Goal: Task Accomplishment & Management: Use online tool/utility

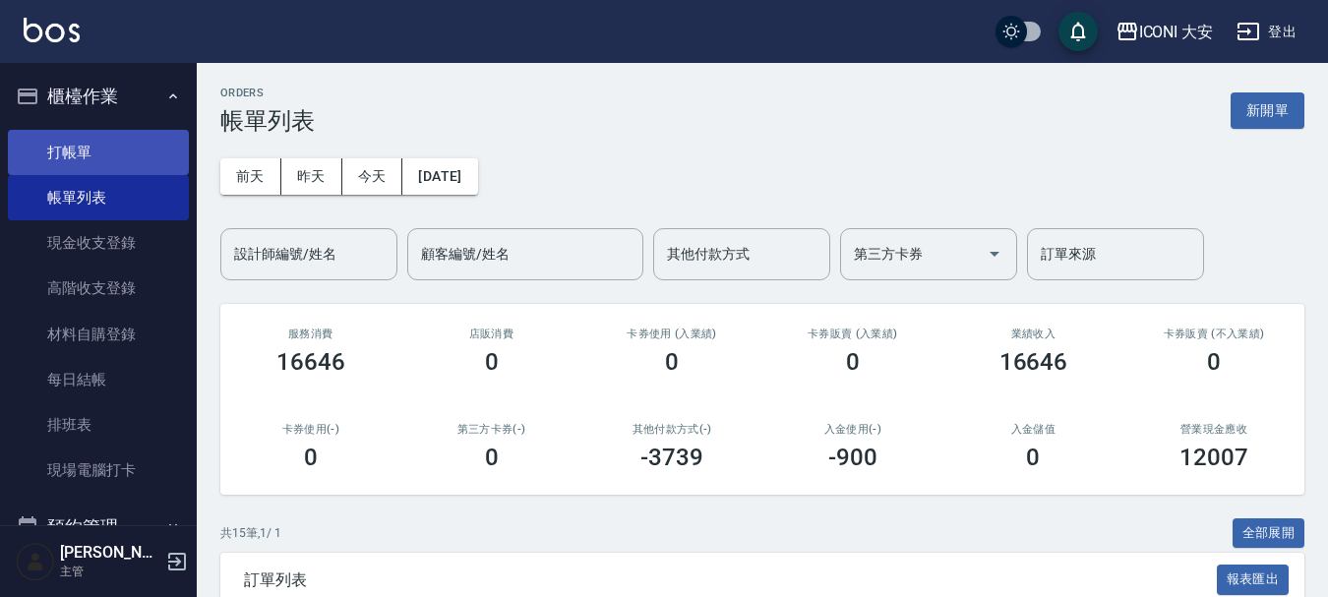
click at [102, 154] on link "打帳單" at bounding box center [98, 152] width 181 height 45
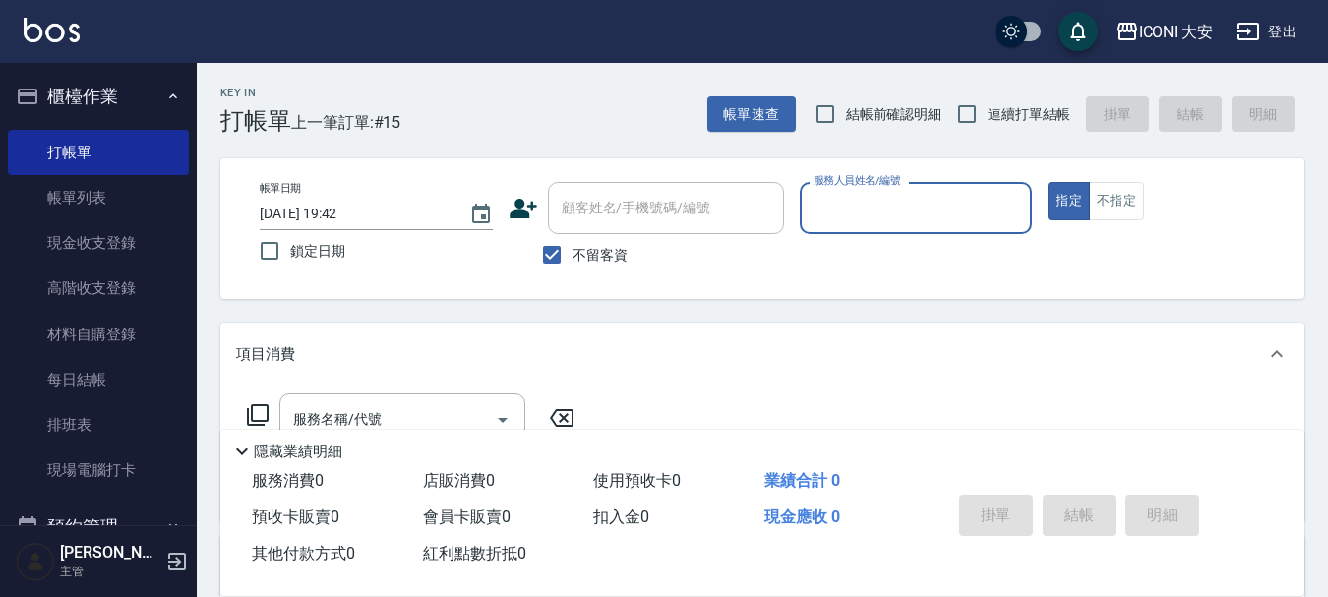
click at [961, 230] on div "服務人員姓名/編號" at bounding box center [916, 208] width 233 height 52
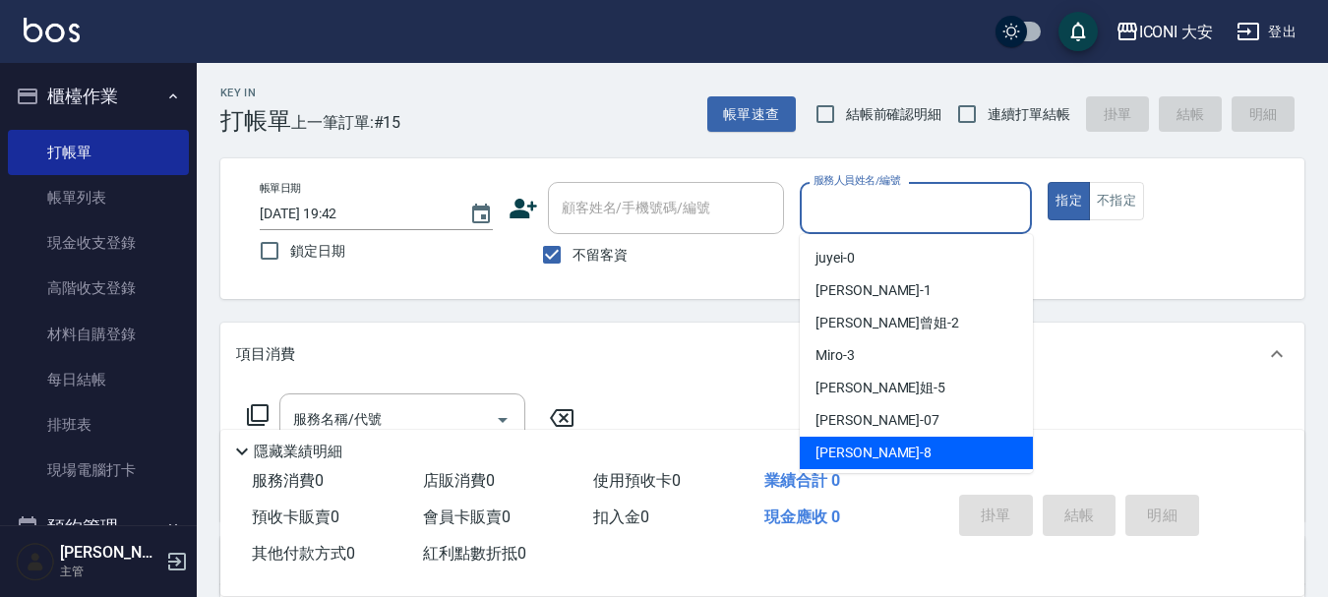
click at [832, 450] on span "Yulisa -8" at bounding box center [874, 453] width 116 height 21
type input "Yulisa-8"
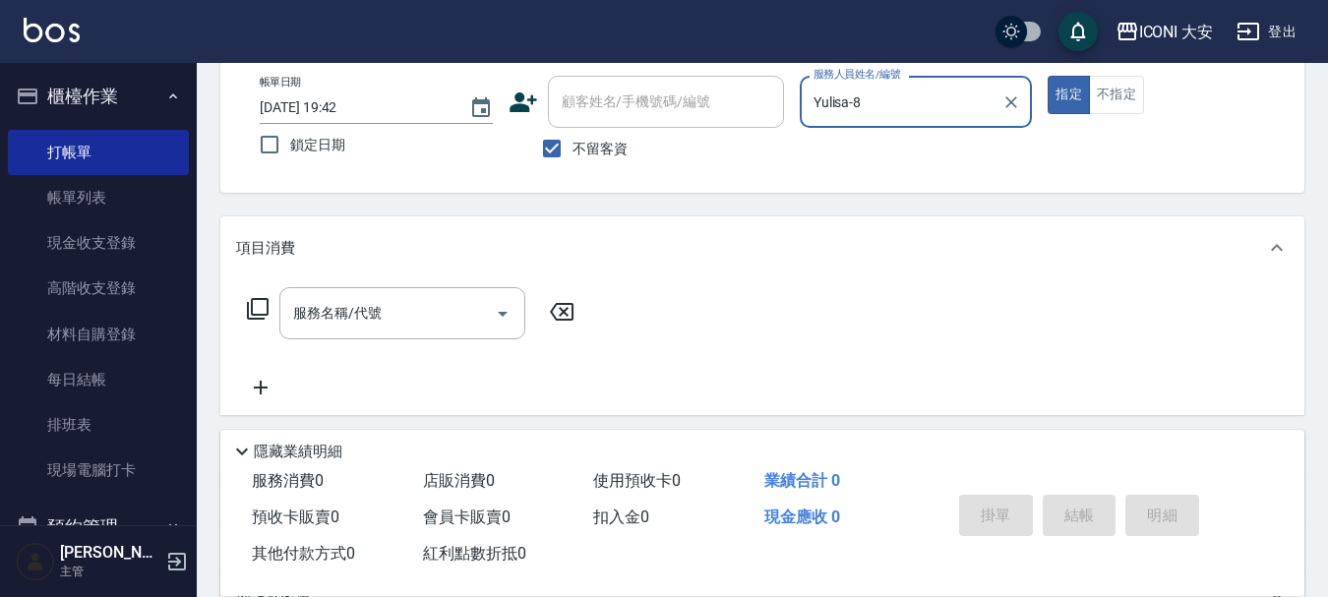
scroll to position [98, 0]
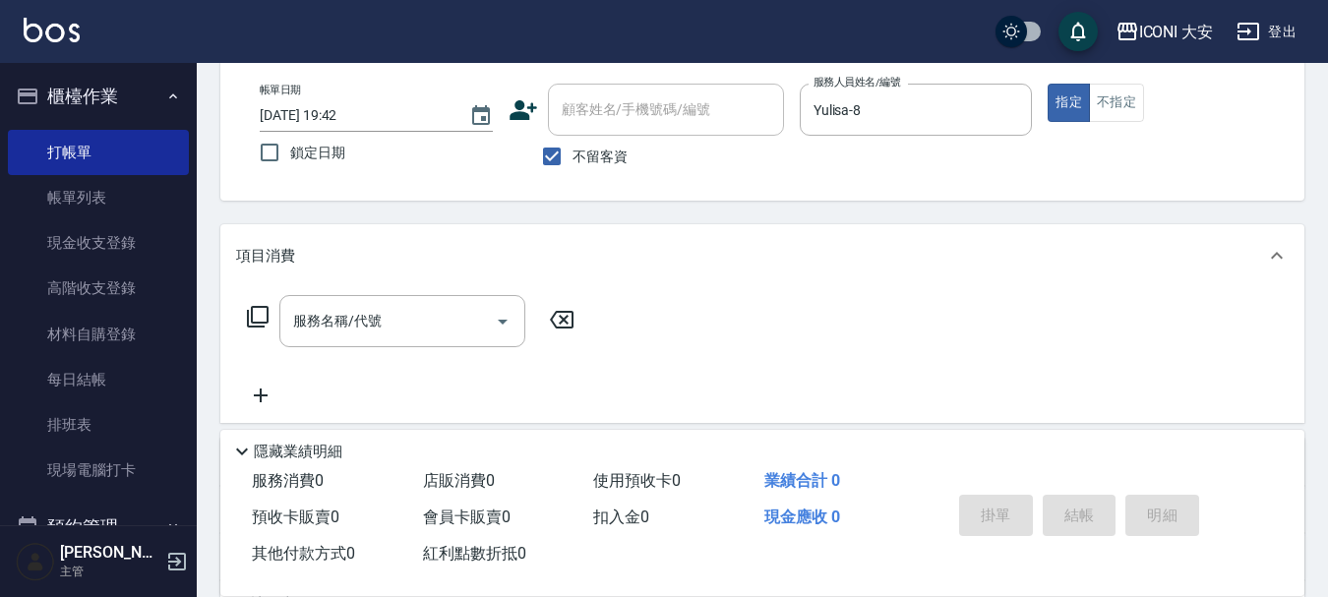
click at [264, 316] on icon at bounding box center [258, 317] width 24 height 24
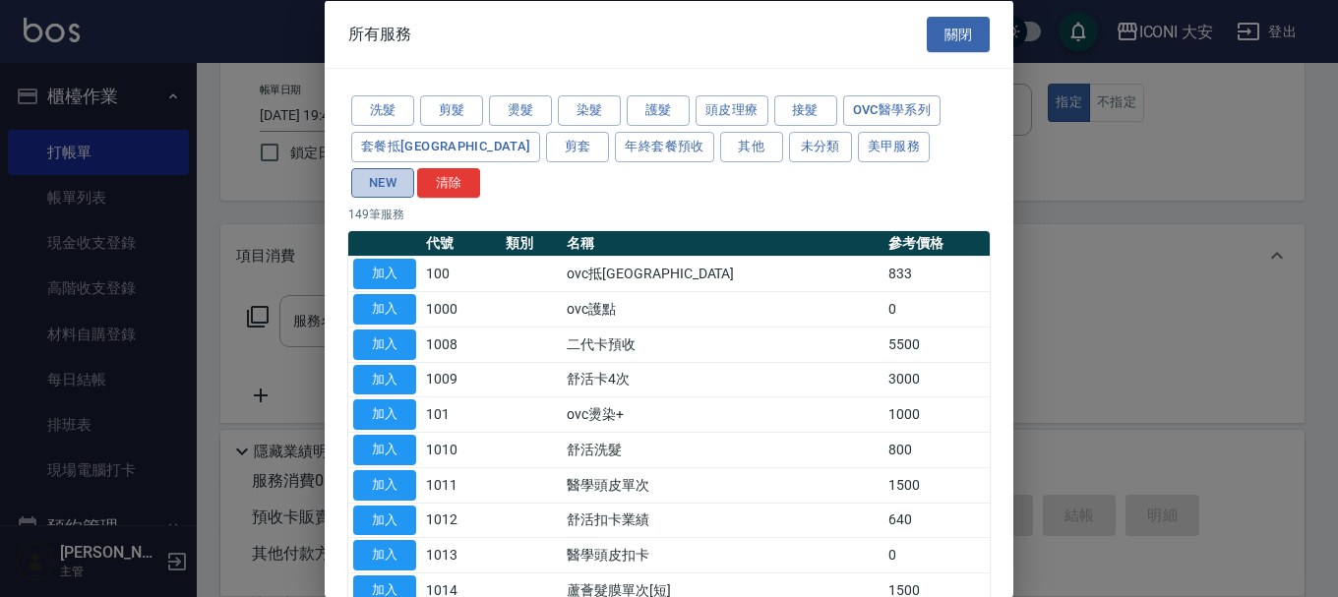
click at [414, 167] on button "NEW" at bounding box center [382, 182] width 63 height 30
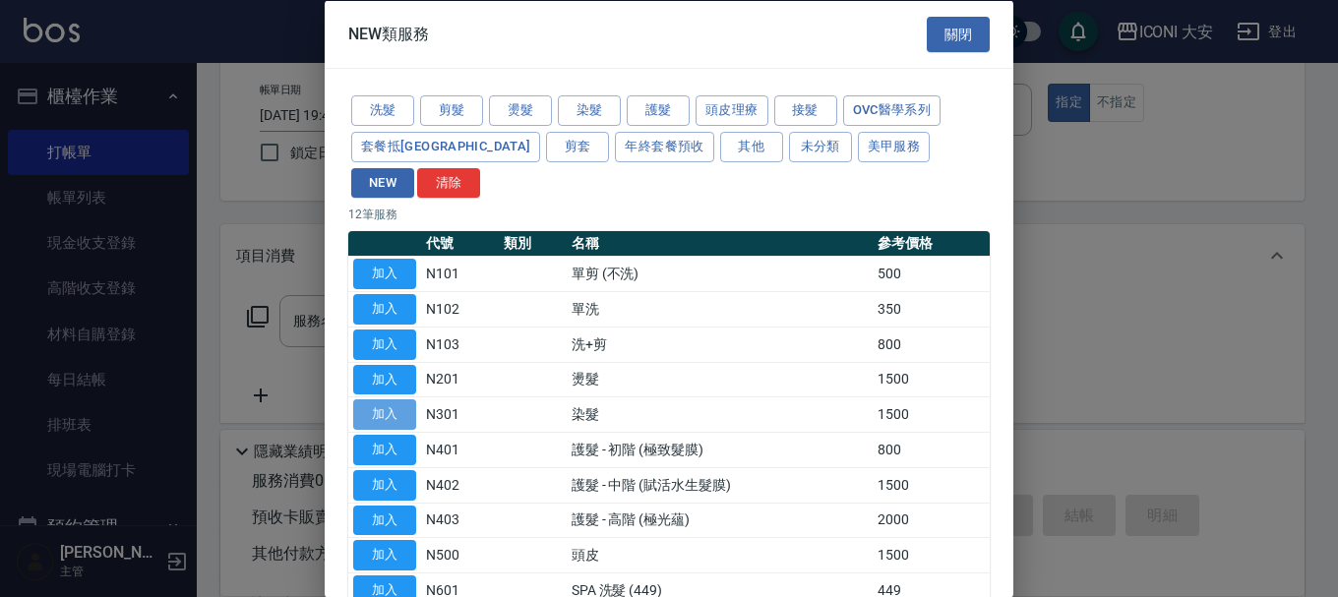
click at [402, 399] on button "加入" at bounding box center [384, 414] width 63 height 30
type input "染髮(N301)"
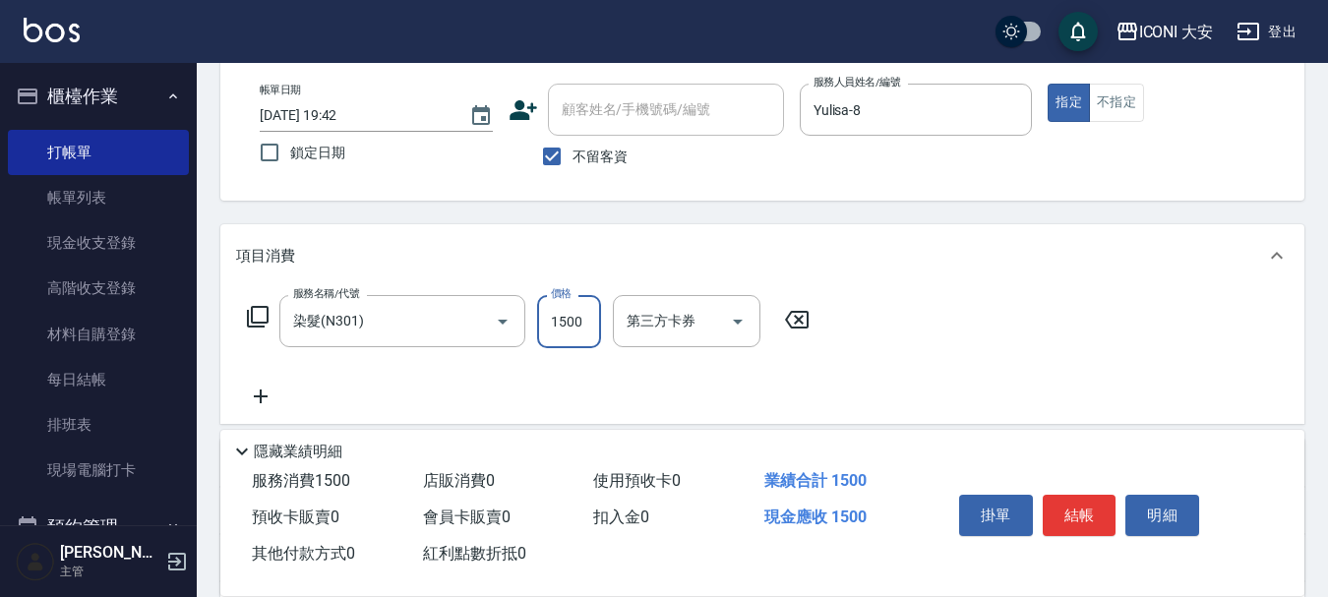
click at [582, 327] on input "1500" at bounding box center [569, 321] width 64 height 53
type input "1399"
click at [262, 308] on icon at bounding box center [258, 317] width 22 height 22
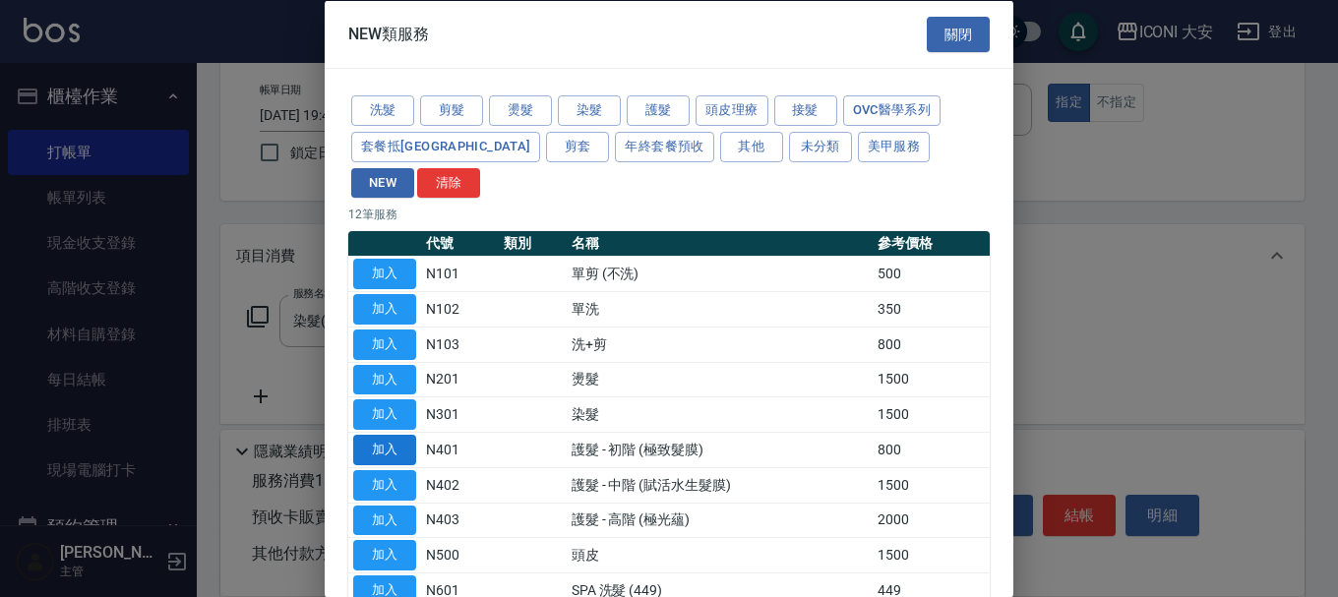
click at [390, 435] on button "加入" at bounding box center [384, 450] width 63 height 30
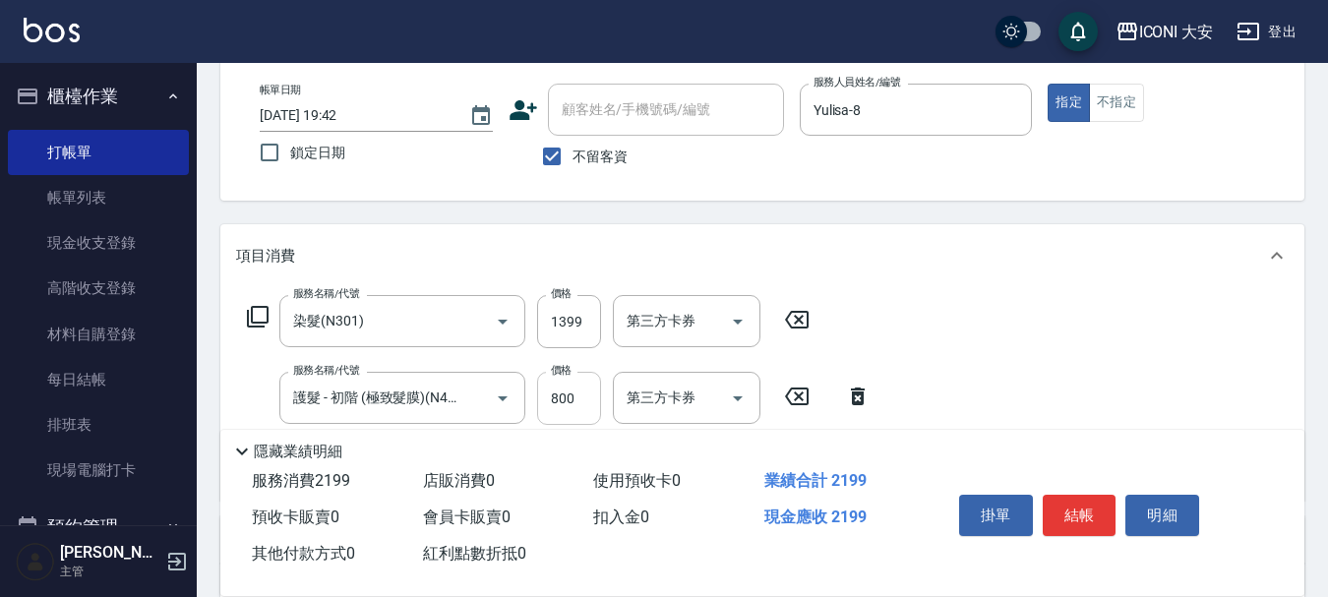
click at [588, 405] on input "800" at bounding box center [569, 398] width 64 height 53
type input "640"
click at [1079, 508] on button "結帳" at bounding box center [1080, 515] width 74 height 41
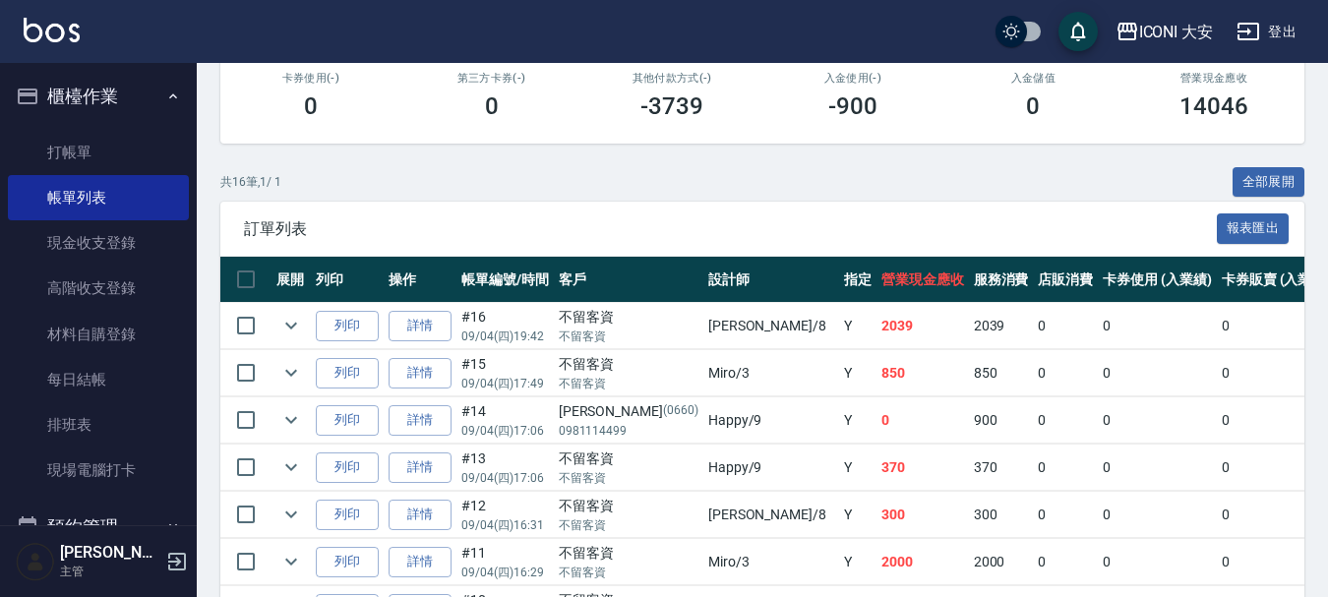
scroll to position [394, 0]
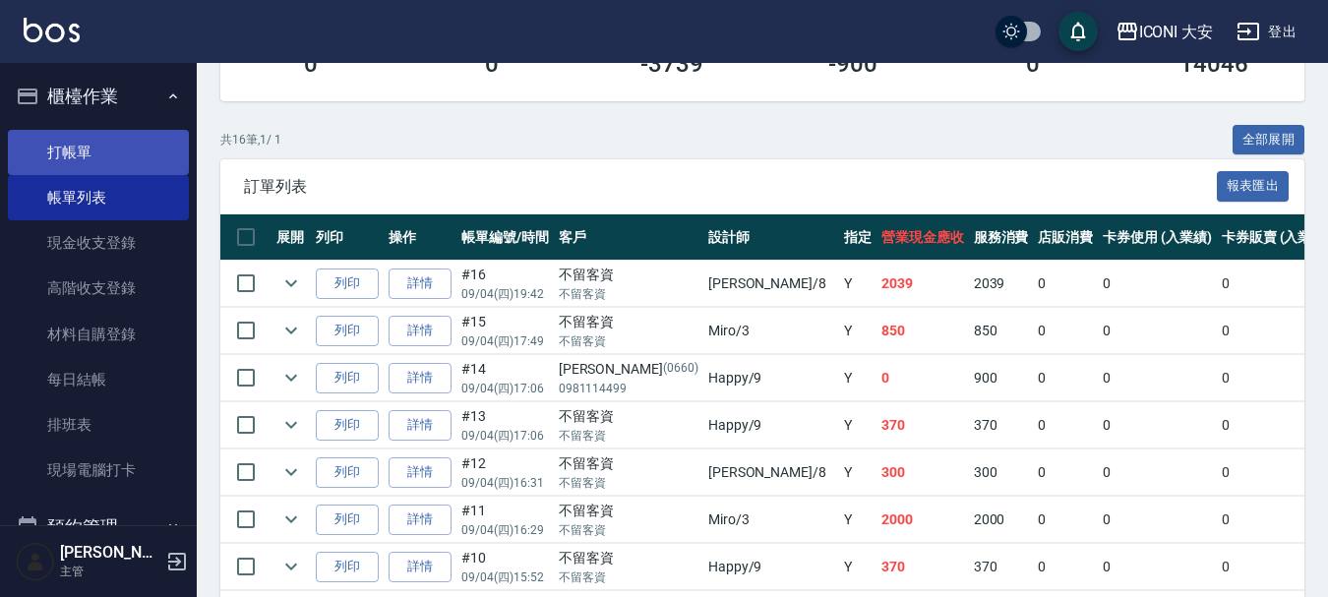
click at [105, 149] on link "打帳單" at bounding box center [98, 152] width 181 height 45
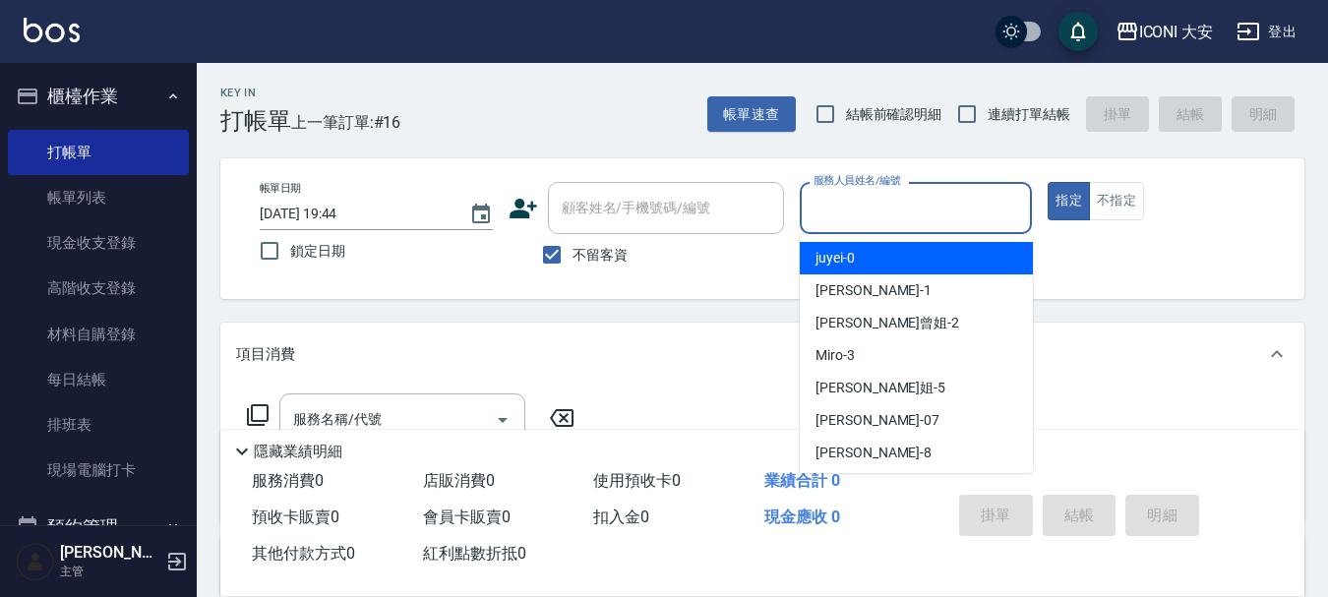
click at [944, 214] on input "服務人員姓名/編號" at bounding box center [916, 208] width 215 height 34
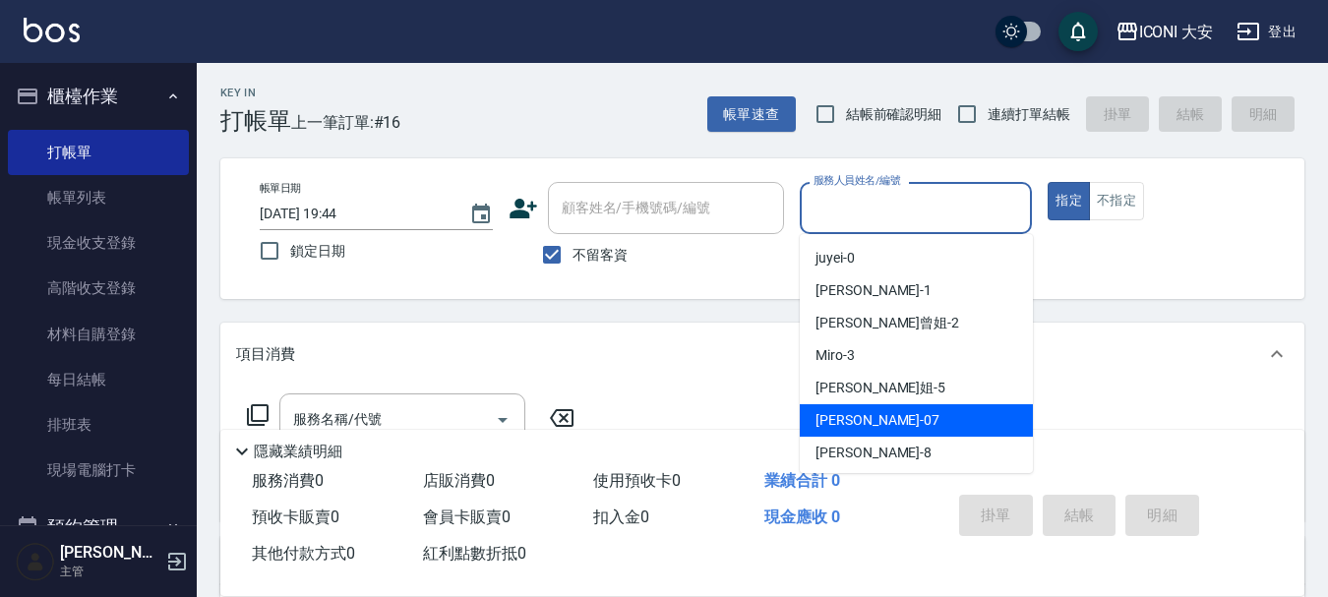
scroll to position [36, 0]
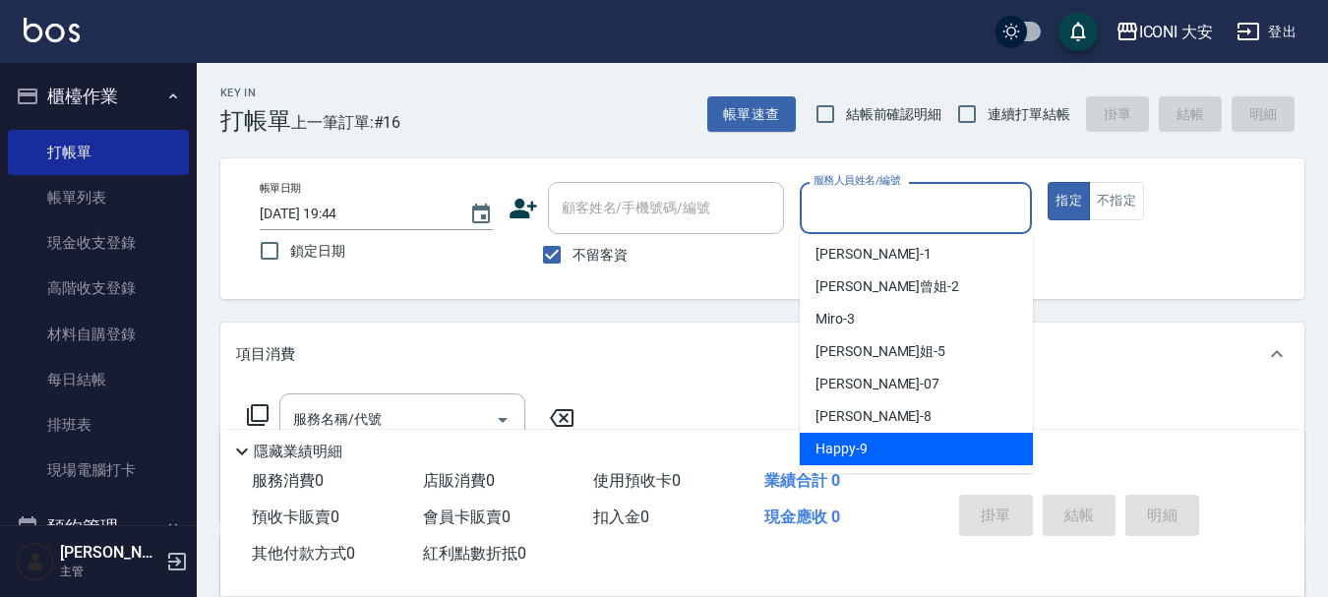
click at [860, 449] on span "Happy -9" at bounding box center [842, 449] width 52 height 21
type input "Happy-9"
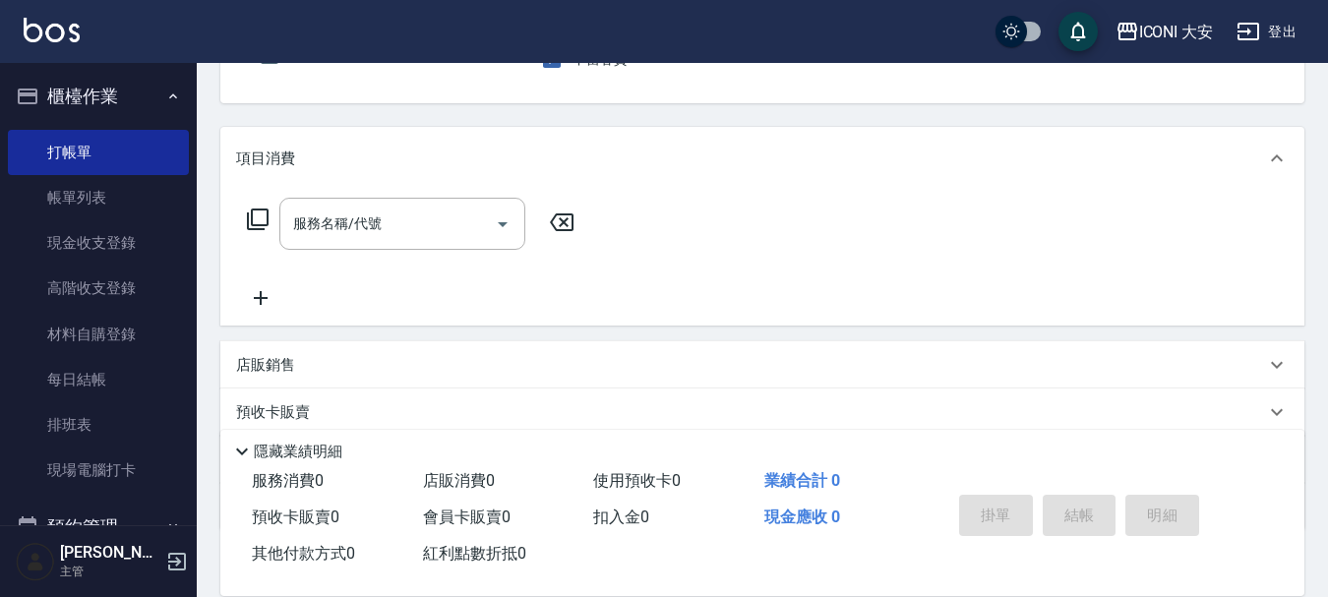
scroll to position [197, 0]
click at [416, 230] on input "服務名稱/代號" at bounding box center [387, 223] width 199 height 34
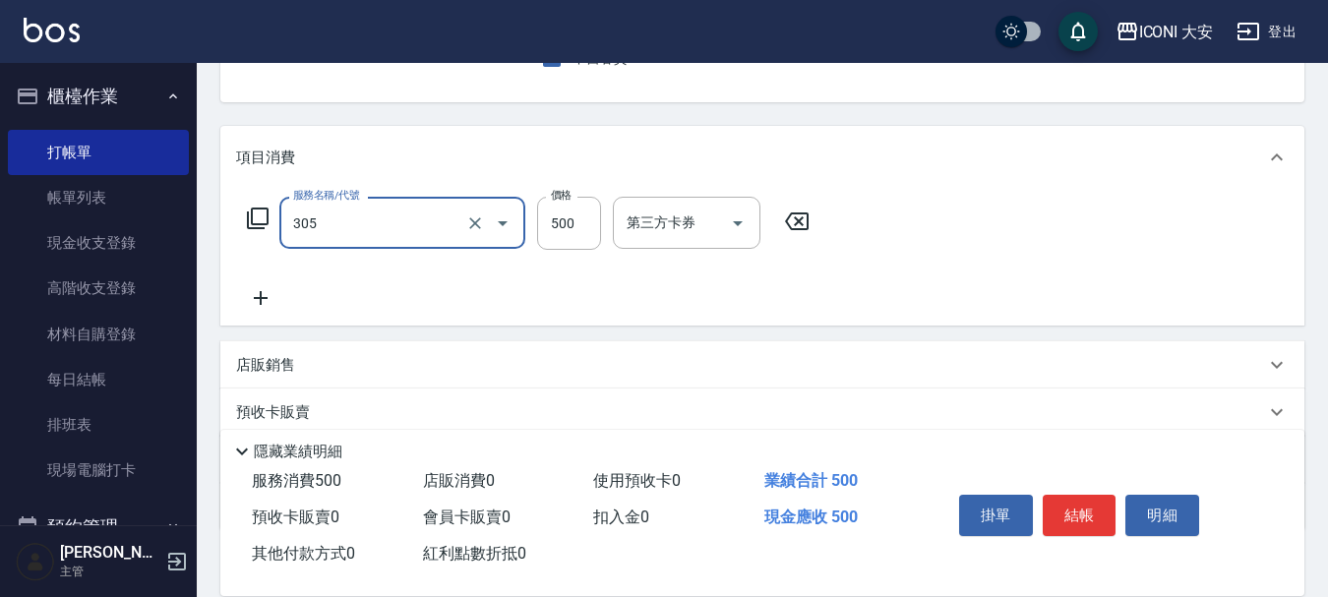
type input "剪髮(305)"
click at [266, 297] on icon at bounding box center [260, 298] width 49 height 24
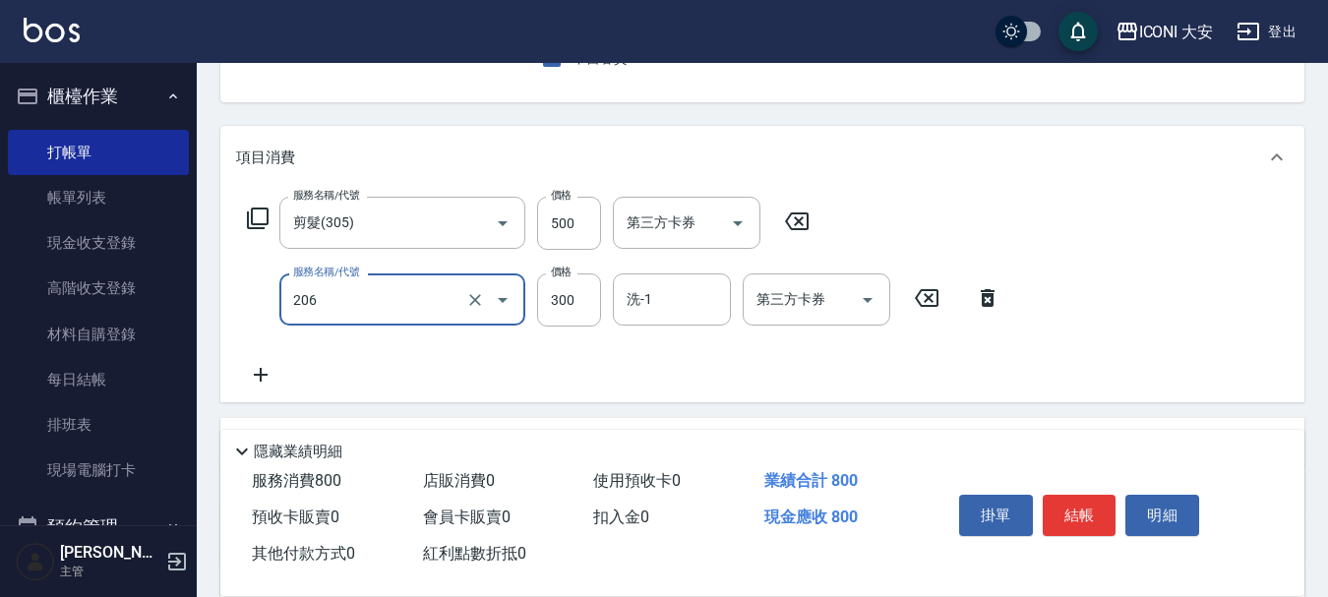
type input "洗髮(206)"
type input "350"
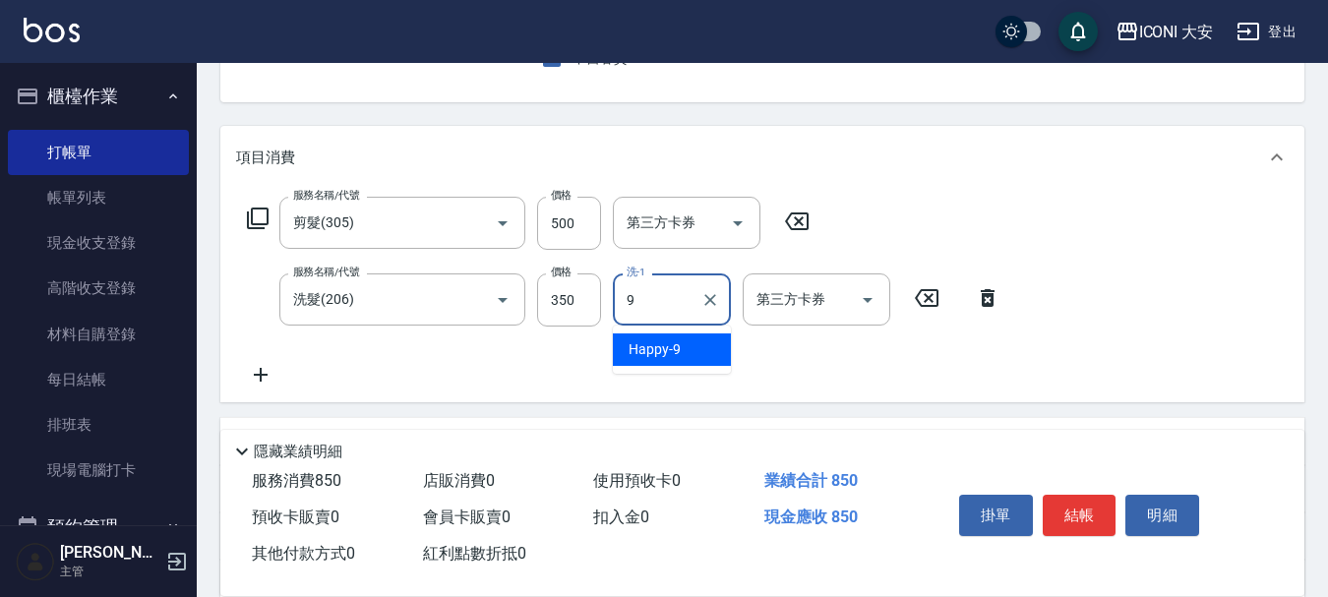
type input "Happy-9"
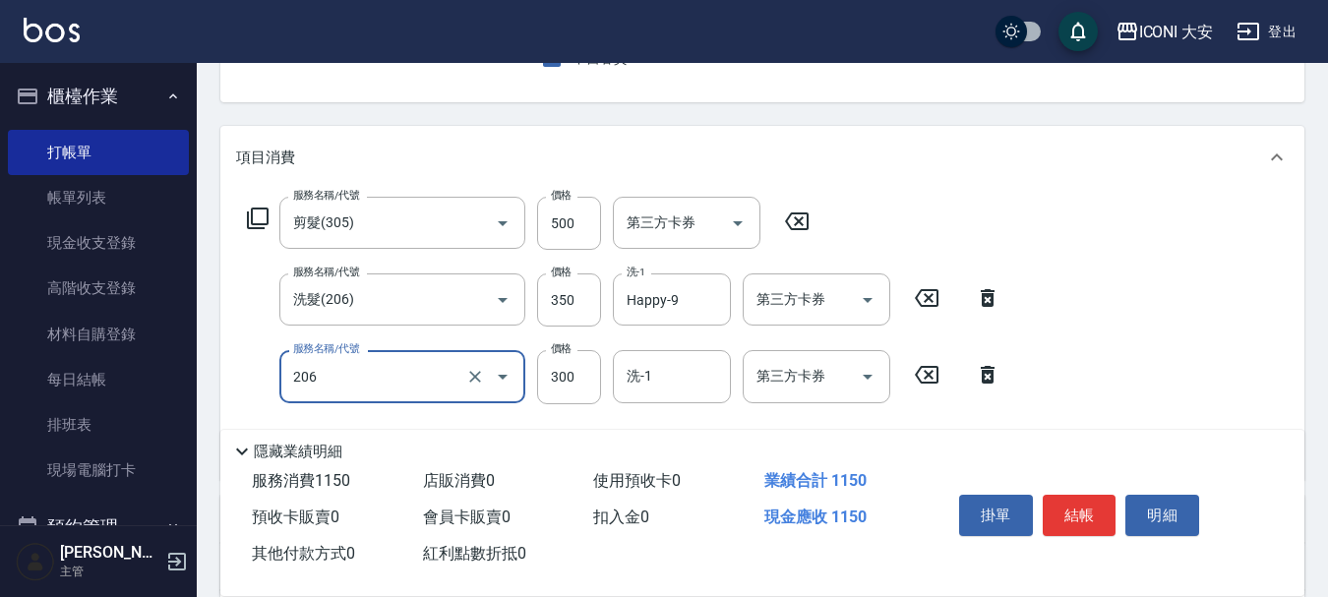
type input "洗髮(206)"
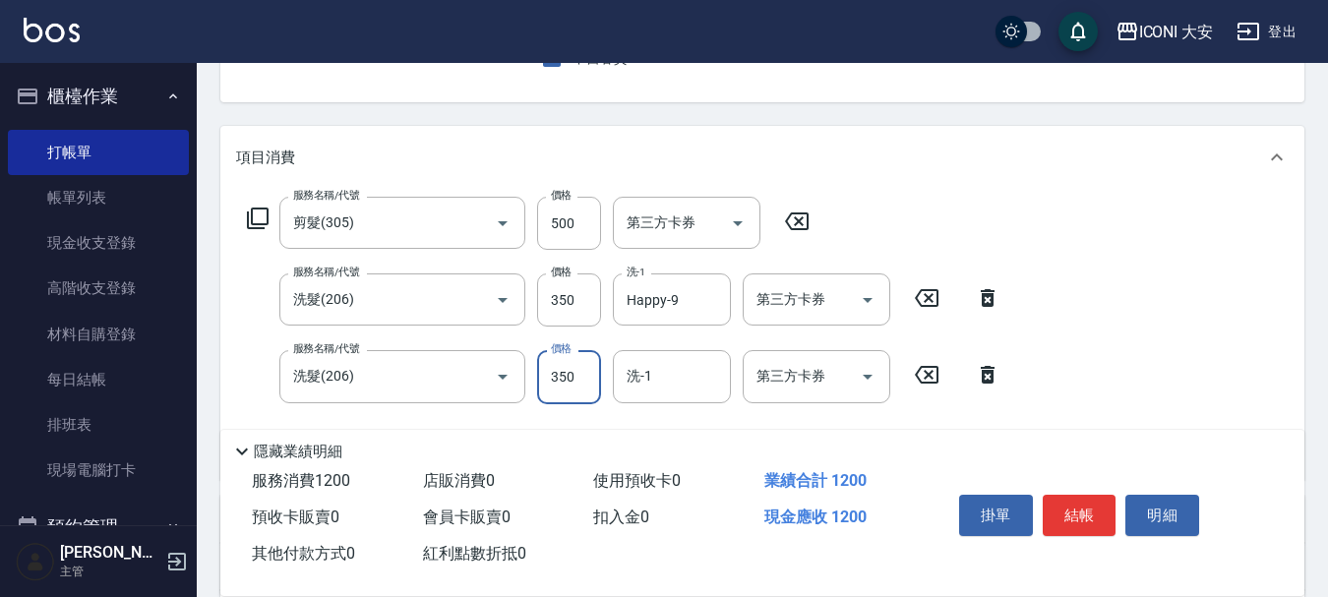
type input "350"
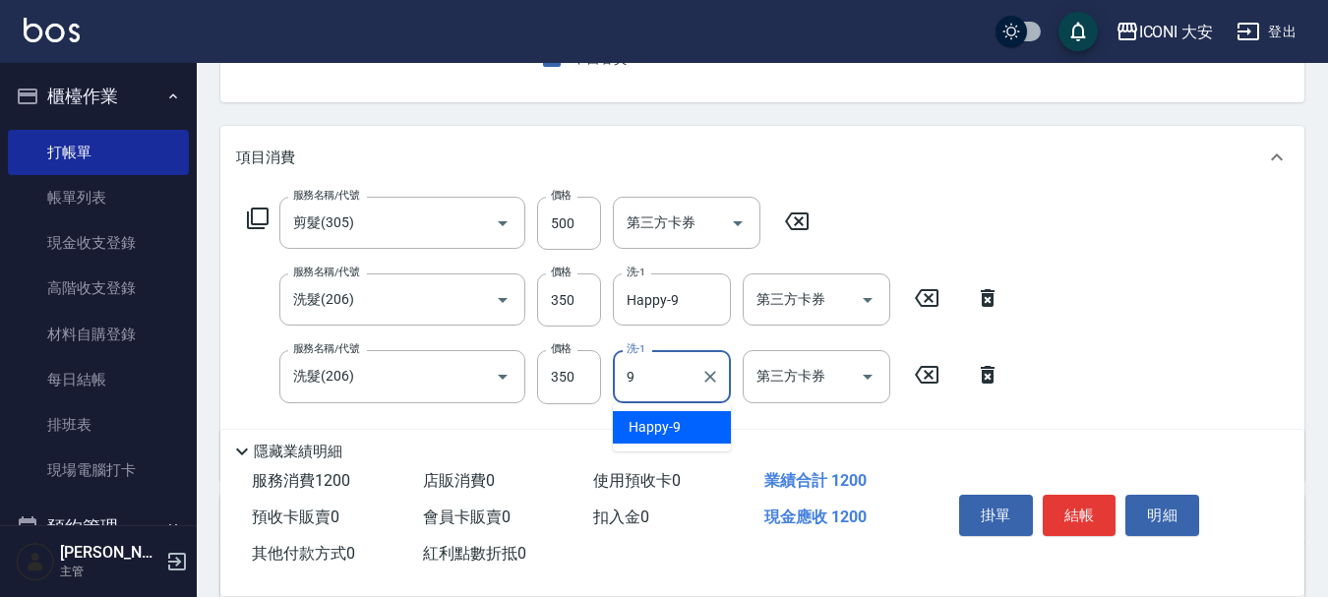
type input "Happy-9"
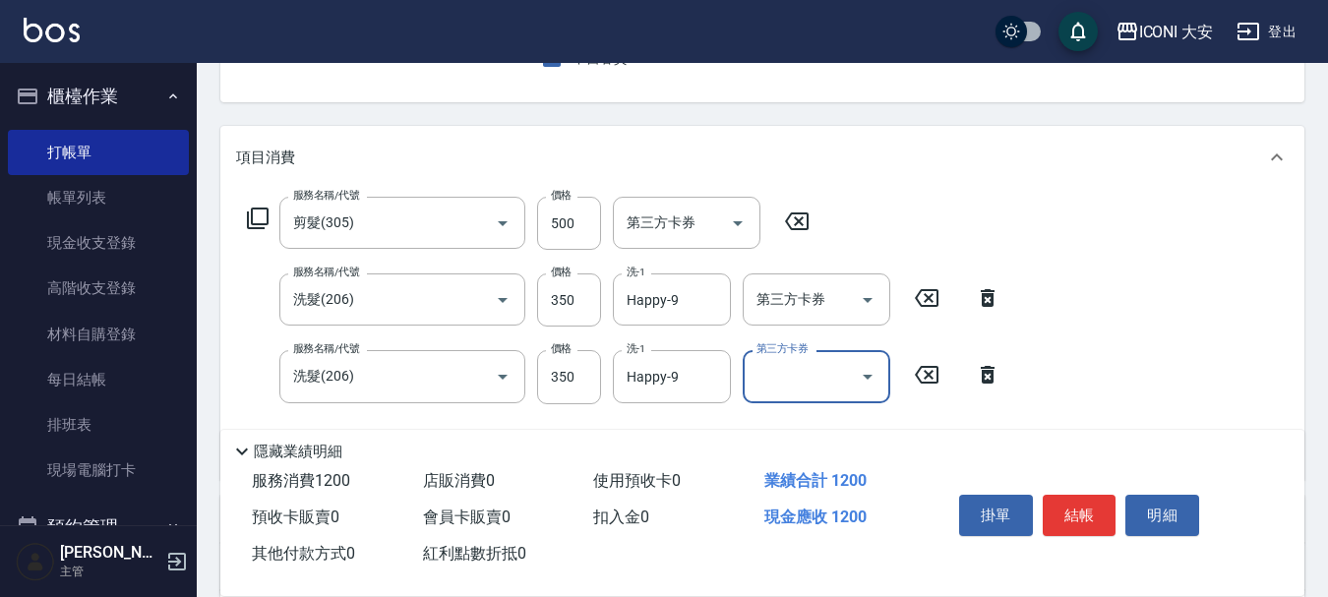
click at [866, 380] on icon "Open" at bounding box center [868, 377] width 24 height 24
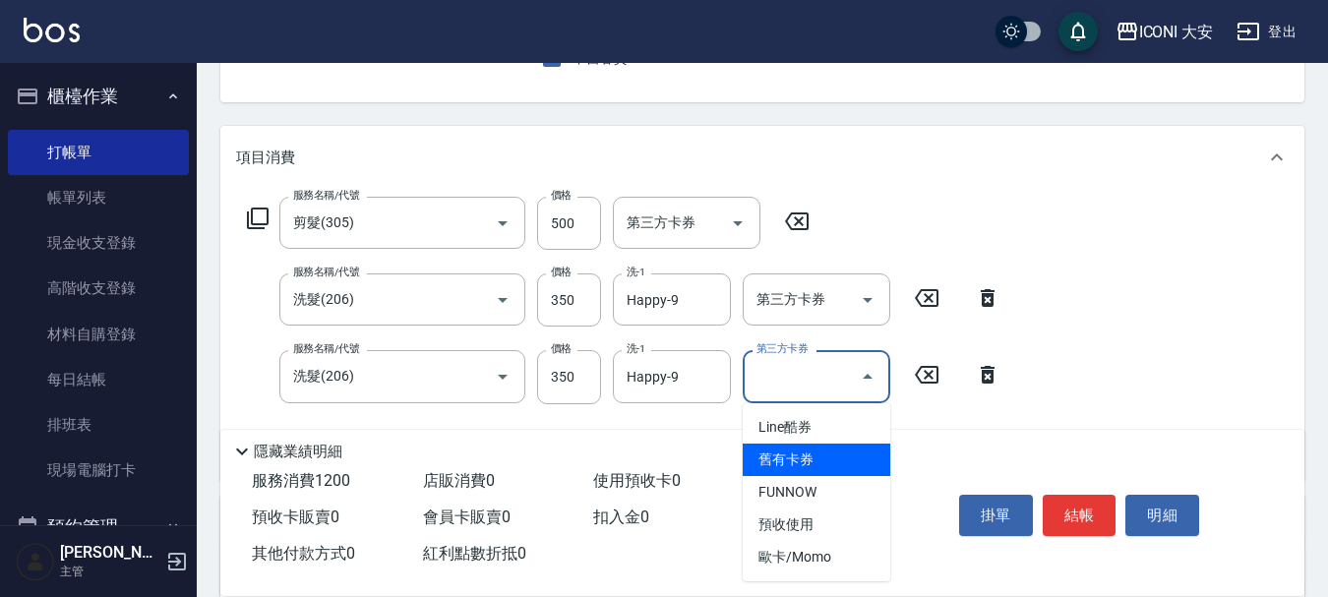
drag, startPoint x: 806, startPoint y: 468, endPoint x: 1084, endPoint y: 541, distance: 287.8
click at [809, 469] on span "舊有卡券" at bounding box center [817, 460] width 148 height 32
type input "舊有卡券"
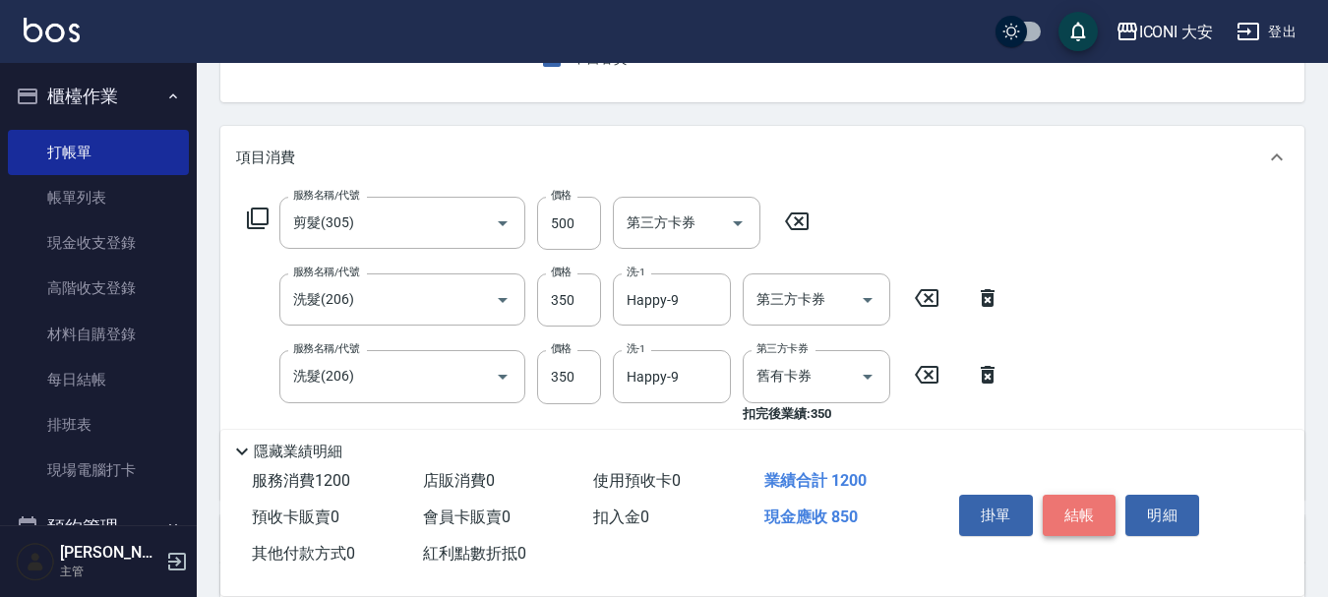
click at [1079, 506] on button "結帳" at bounding box center [1080, 515] width 74 height 41
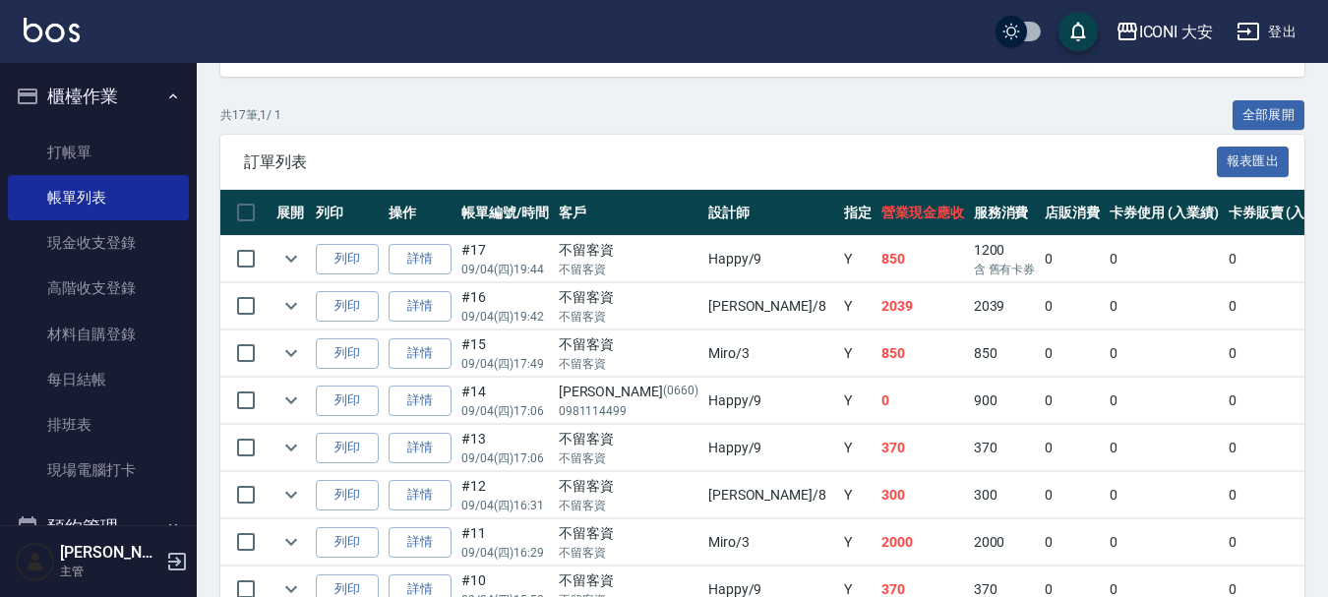
scroll to position [394, 0]
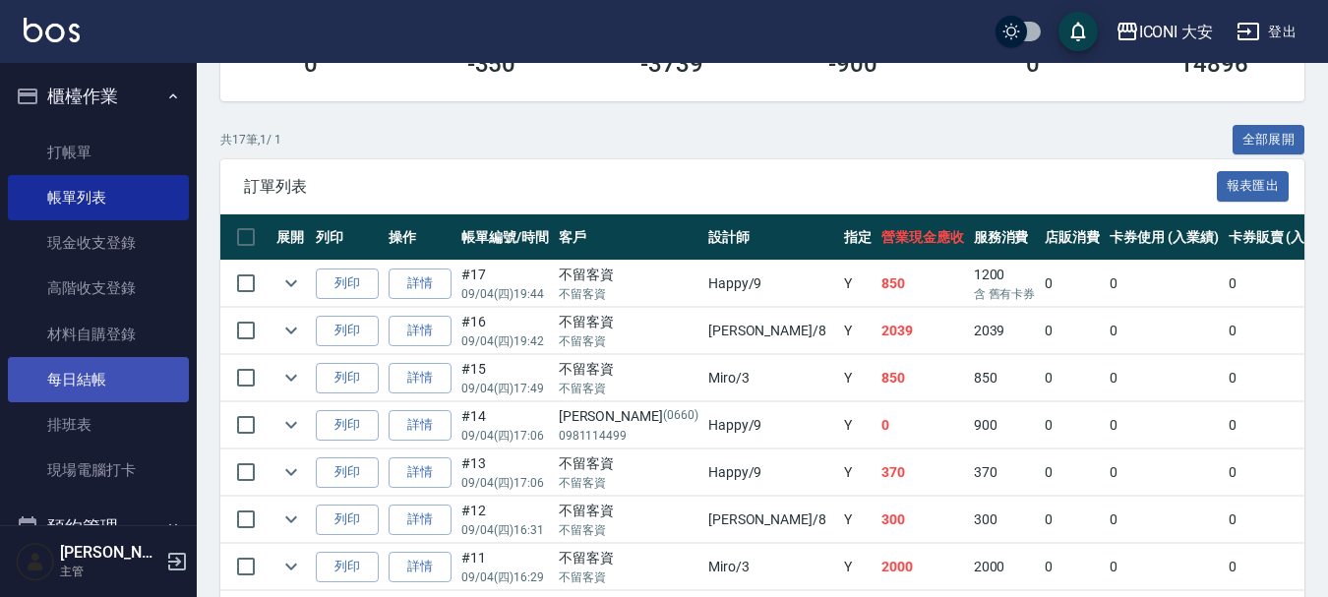
click at [97, 377] on link "每日結帳" at bounding box center [98, 379] width 181 height 45
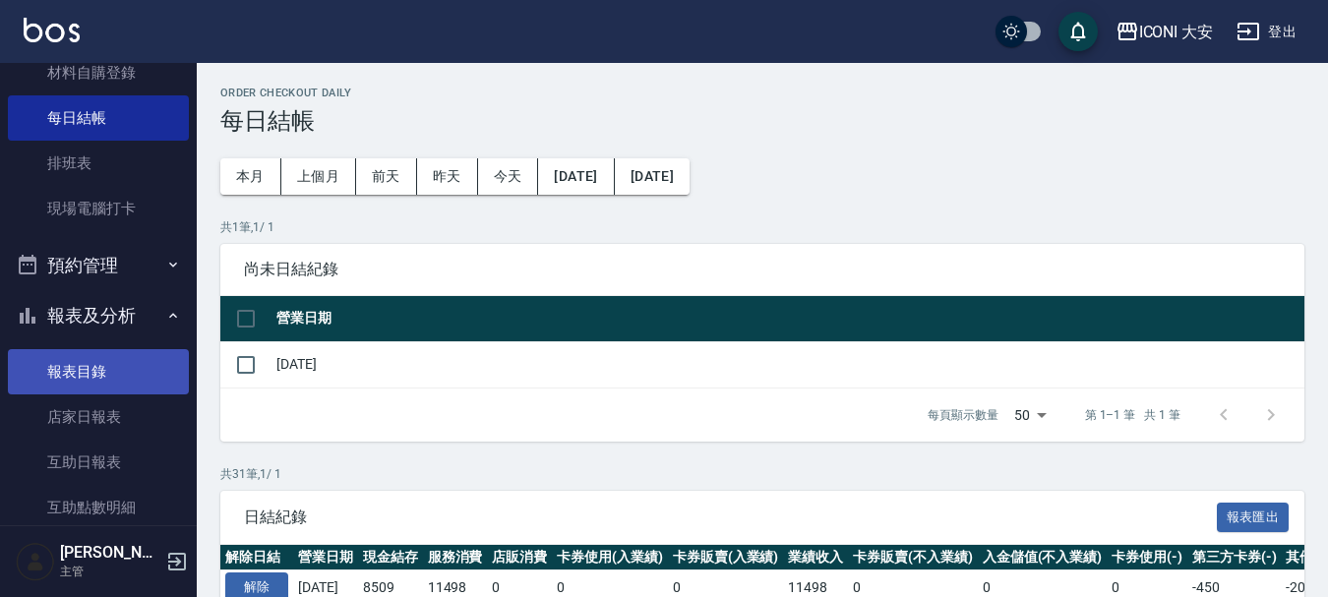
scroll to position [244, 0]
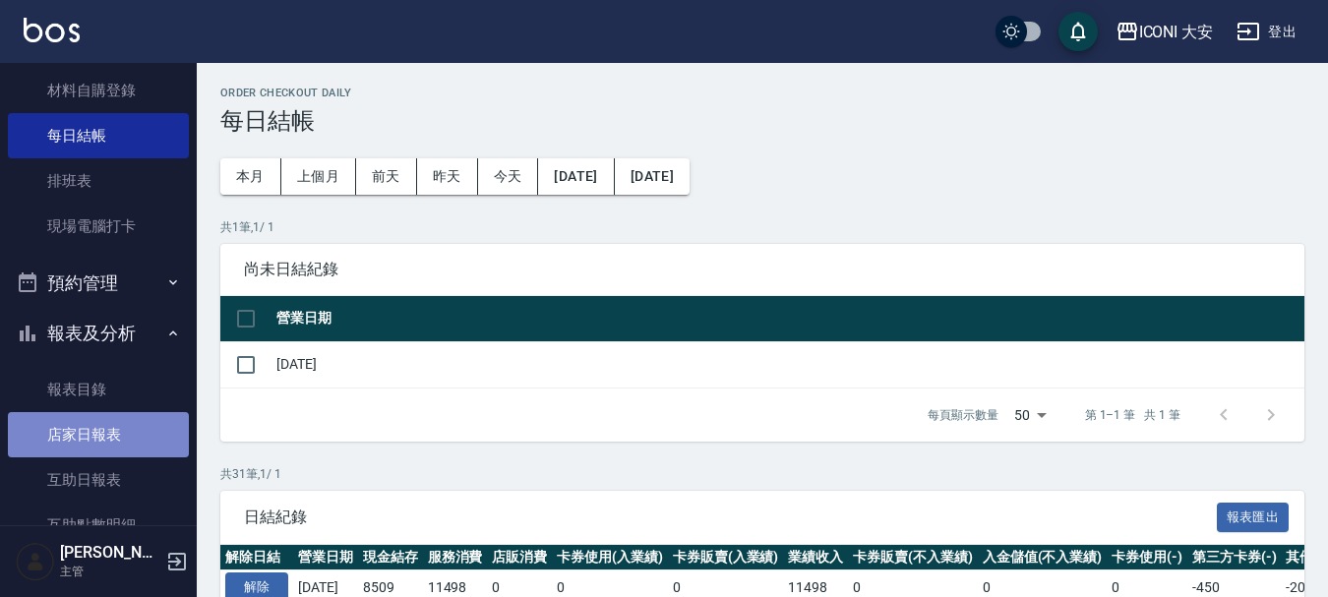
click at [115, 432] on link "店家日報表" at bounding box center [98, 434] width 181 height 45
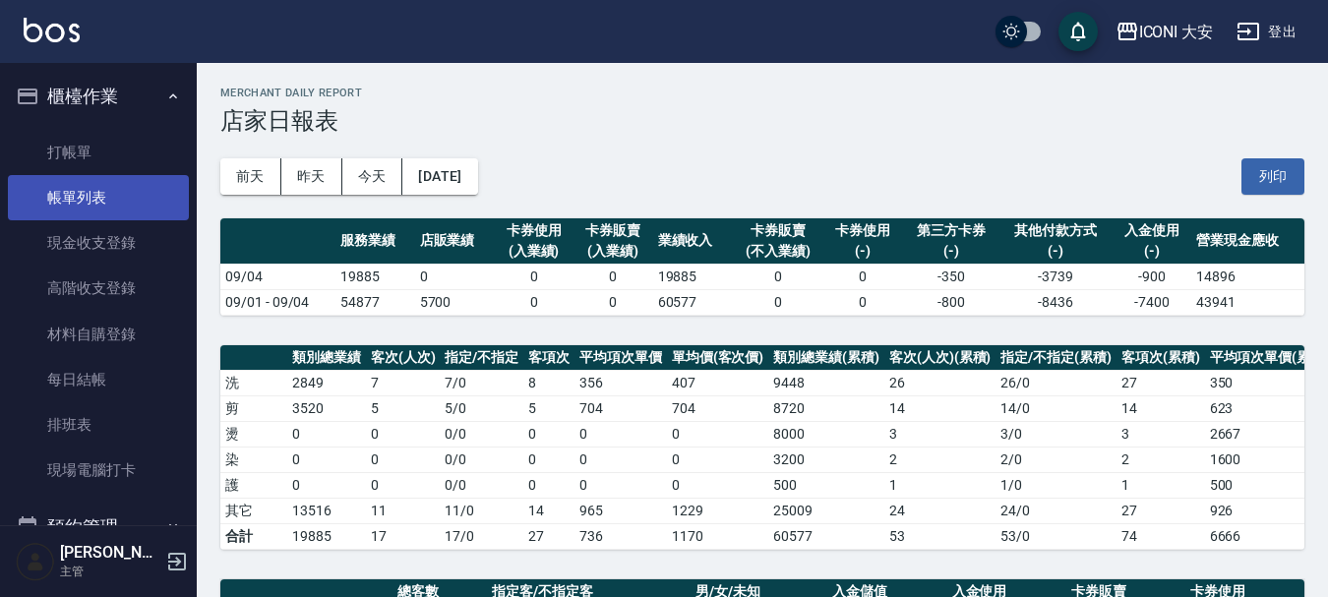
click at [95, 207] on link "帳單列表" at bounding box center [98, 197] width 181 height 45
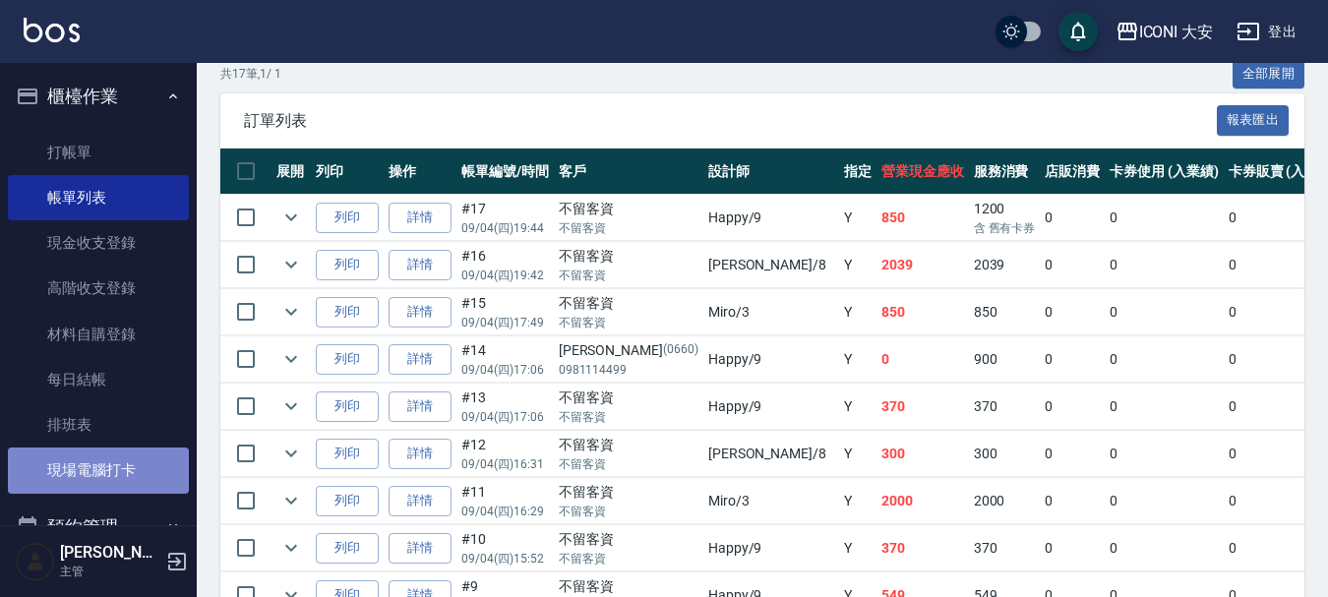
click at [119, 466] on link "現場電腦打卡" at bounding box center [98, 470] width 181 height 45
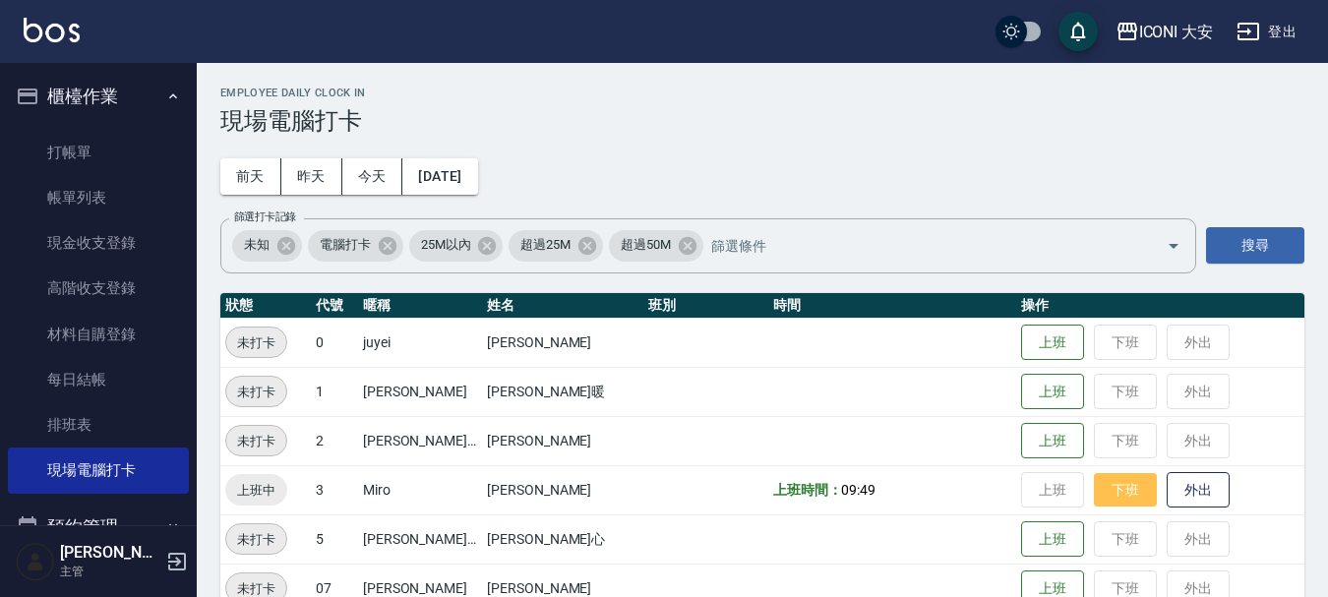
click at [1117, 492] on button "下班" at bounding box center [1125, 490] width 63 height 34
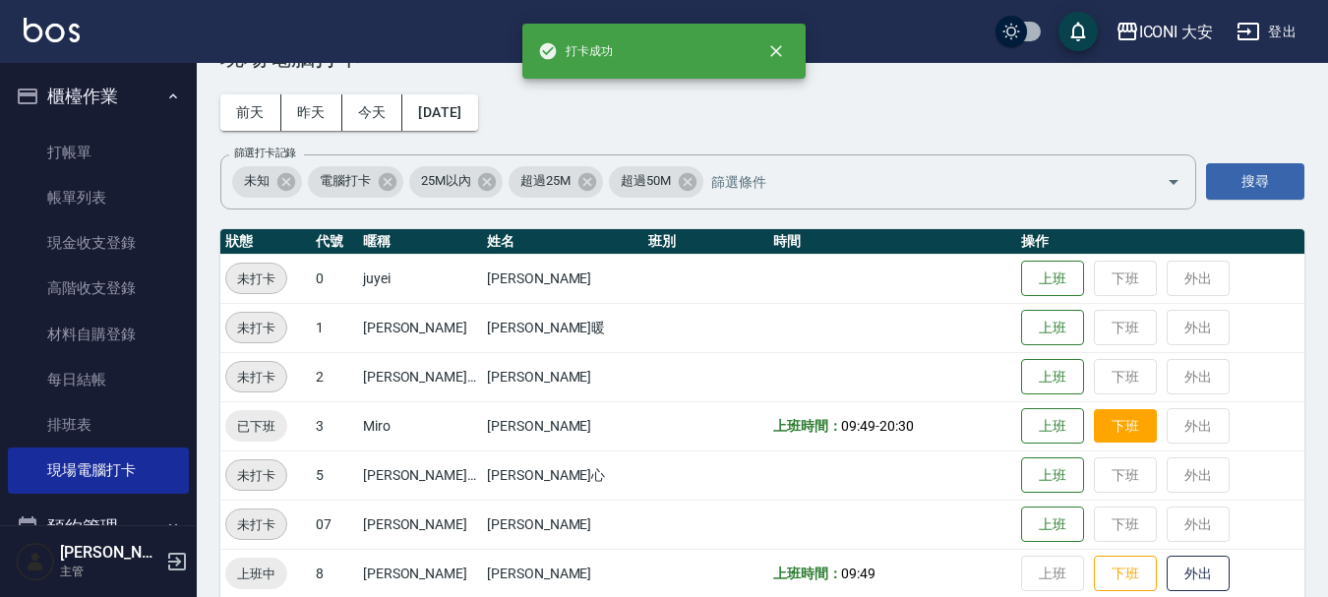
scroll to position [98, 0]
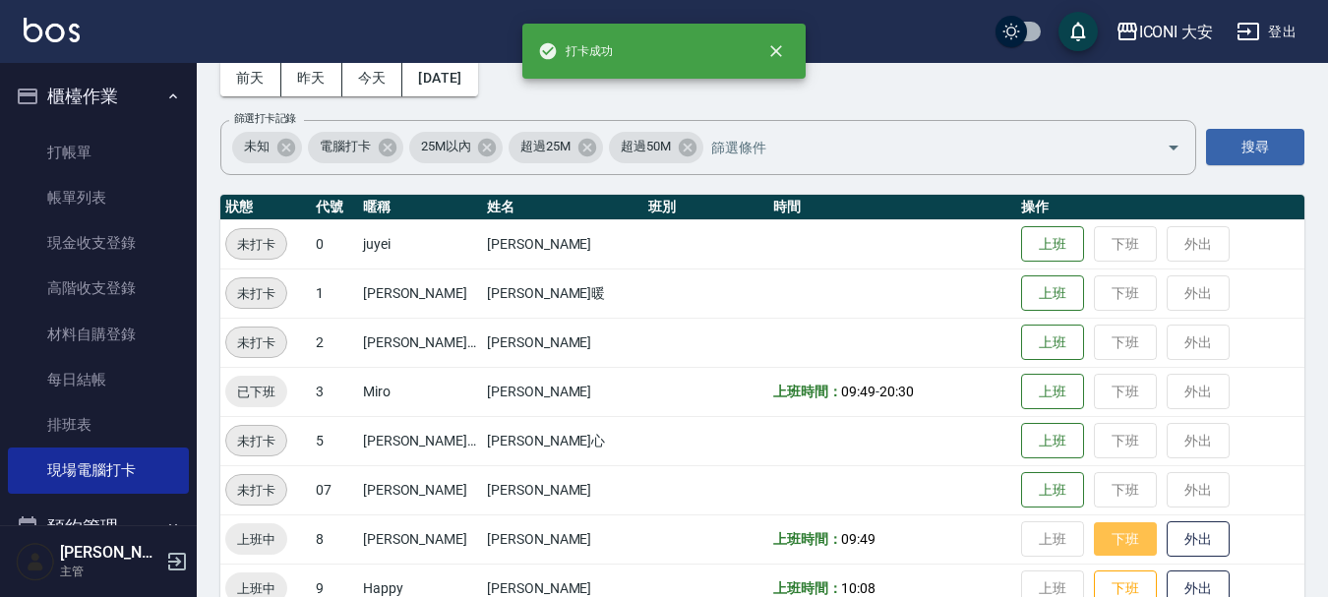
click at [1113, 547] on button "下班" at bounding box center [1125, 539] width 63 height 34
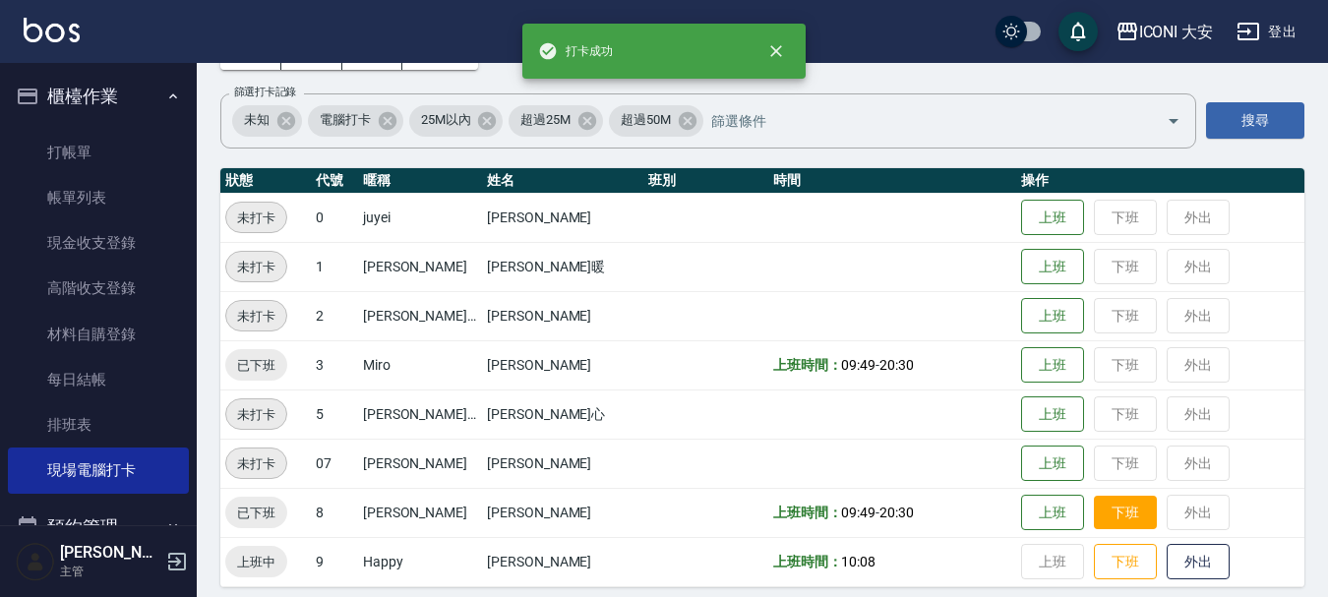
scroll to position [139, 0]
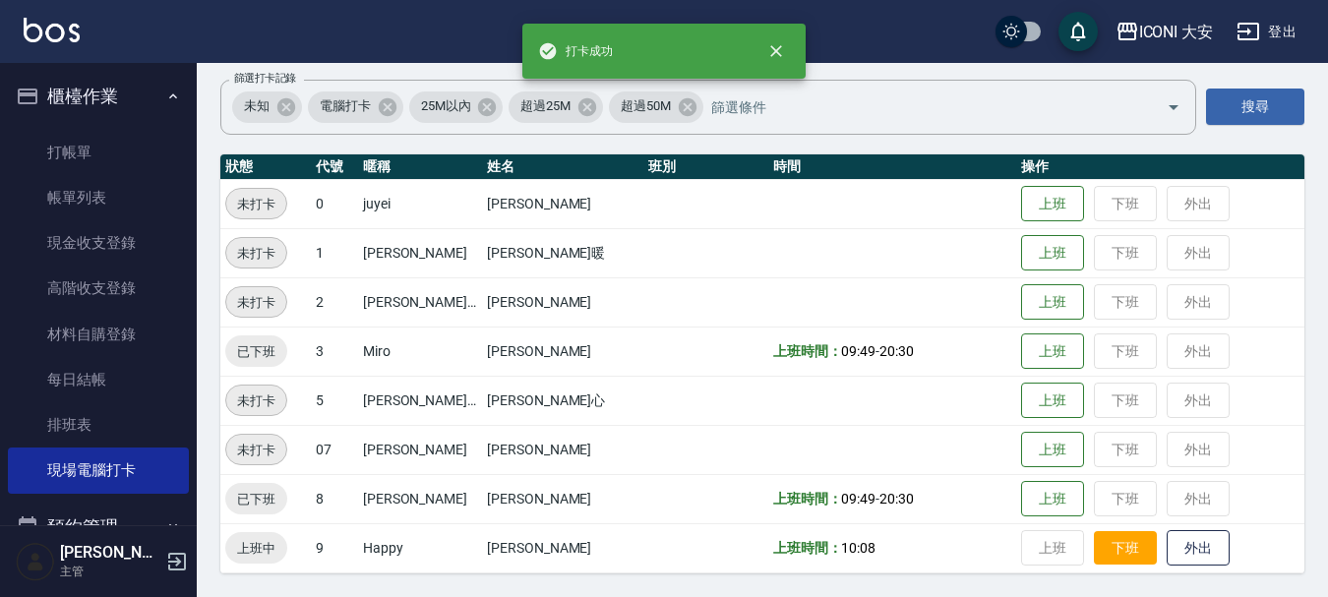
click at [1112, 544] on button "下班" at bounding box center [1125, 548] width 63 height 34
